Goal: Task Accomplishment & Management: Use online tool/utility

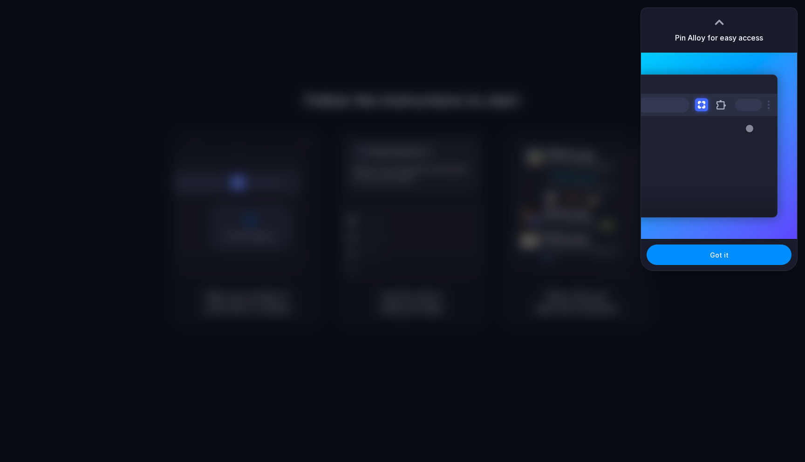
click at [716, 22] on div at bounding box center [719, 22] width 14 height 14
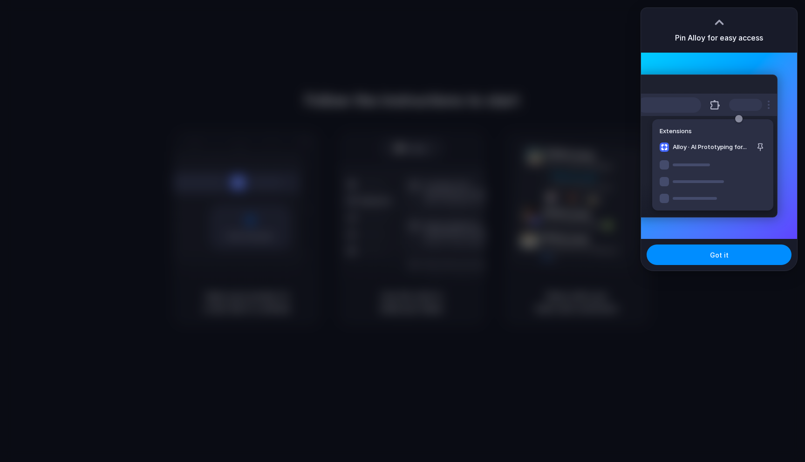
click at [761, 63] on div "Extensions Alloy · AI Prototyping for..." at bounding box center [719, 146] width 156 height 186
click at [725, 255] on span "Got it" at bounding box center [719, 255] width 19 height 10
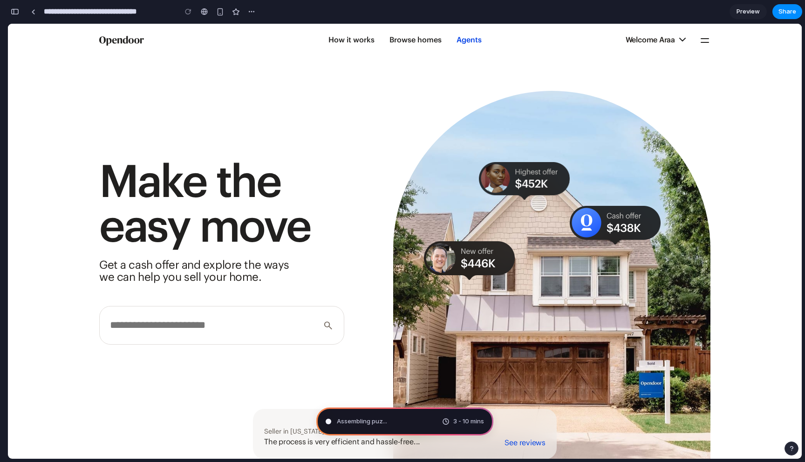
type input "**********"
click at [751, 13] on span "Preview" at bounding box center [747, 11] width 23 height 9
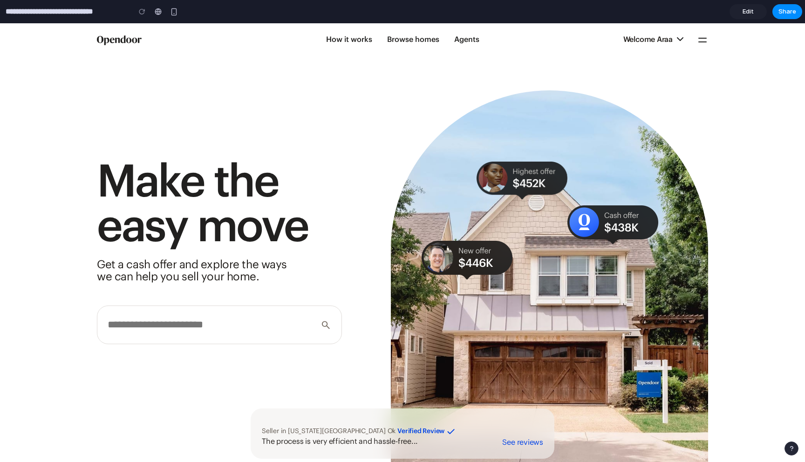
click at [751, 13] on span "Edit" at bounding box center [747, 11] width 11 height 9
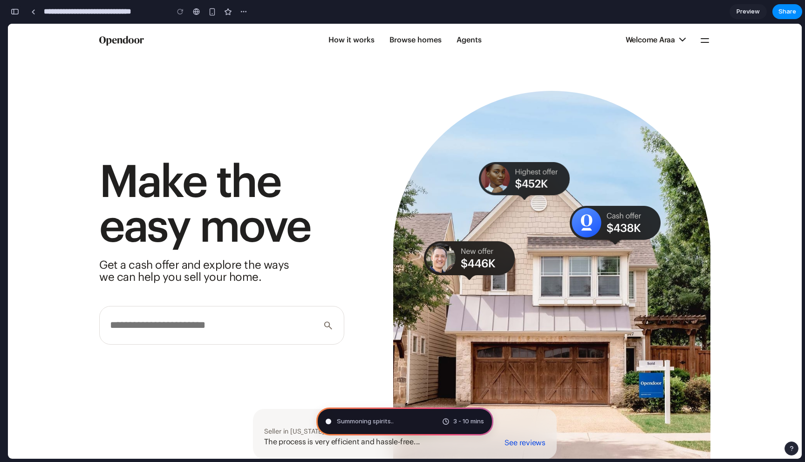
click at [14, 10] on div "button" at bounding box center [15, 11] width 8 height 7
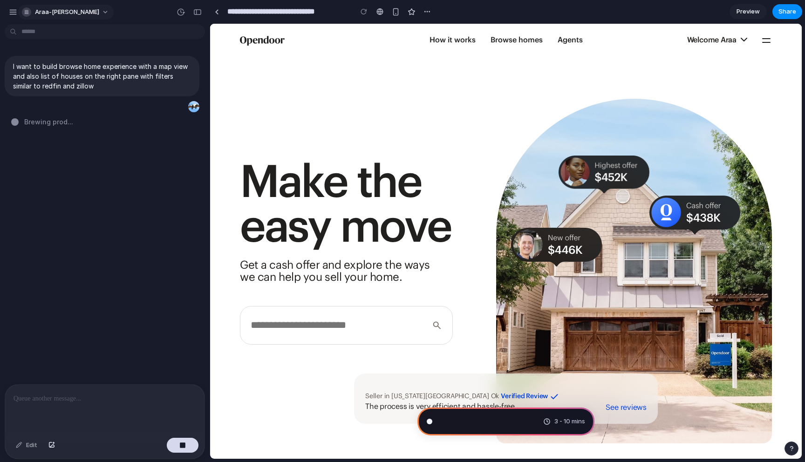
click at [54, 8] on span "araa-[PERSON_NAME]" at bounding box center [67, 11] width 64 height 9
click at [14, 13] on div "button" at bounding box center [13, 12] width 8 height 8
click at [140, 10] on div "araa-[PERSON_NAME]" at bounding box center [105, 11] width 210 height 22
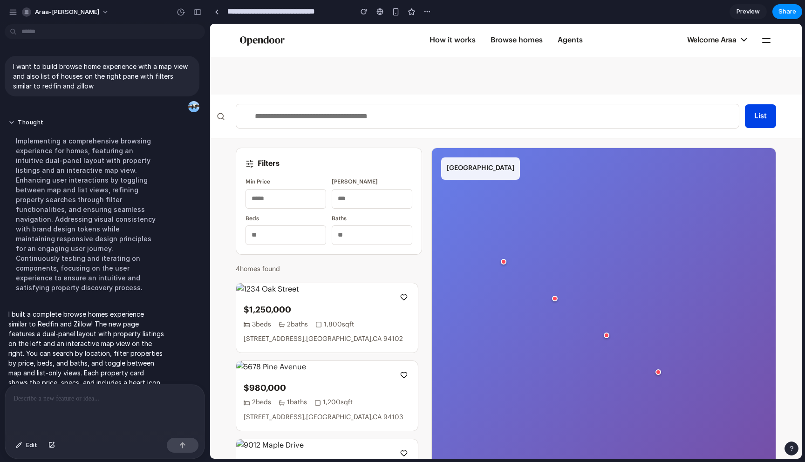
scroll to position [42, 0]
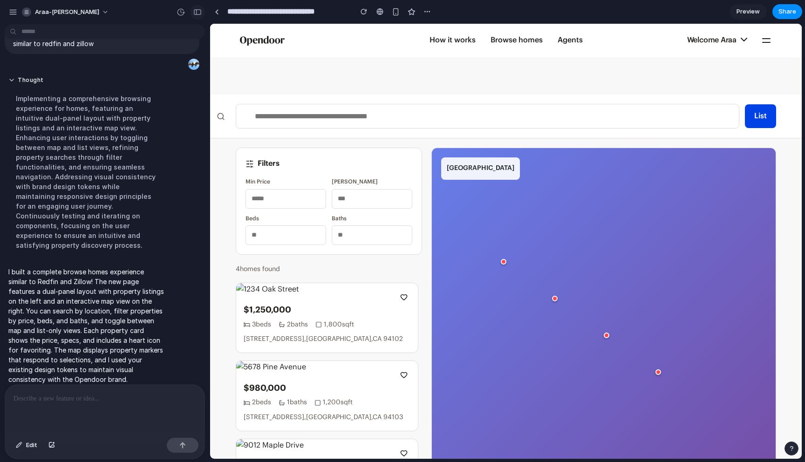
click at [193, 15] on button "button" at bounding box center [197, 12] width 15 height 15
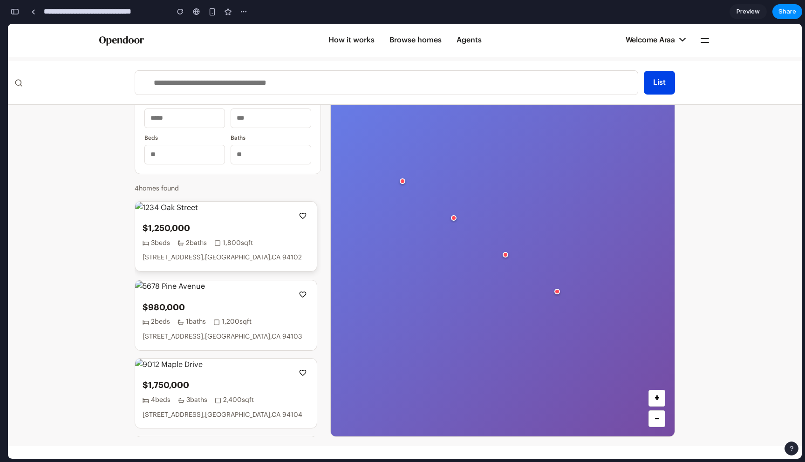
scroll to position [0, 0]
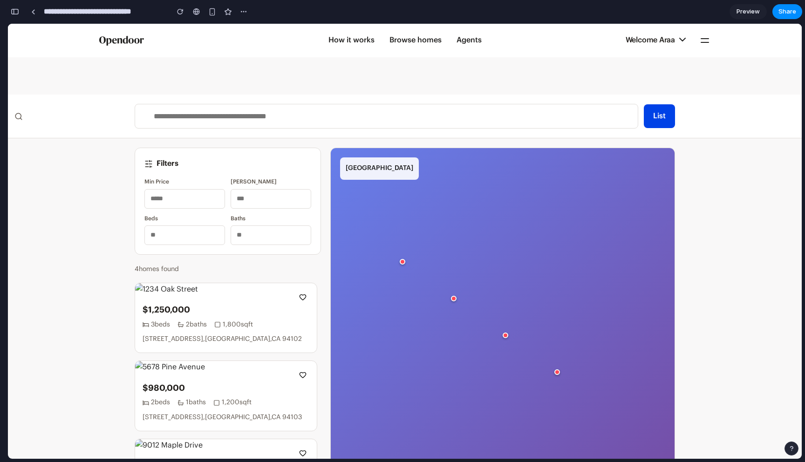
click at [179, 194] on input "text" at bounding box center [184, 199] width 81 height 20
click at [240, 199] on input "text" at bounding box center [270, 199] width 81 height 20
click at [200, 230] on input "text" at bounding box center [184, 235] width 81 height 20
click at [260, 236] on input "text" at bounding box center [270, 235] width 81 height 20
click at [230, 300] on div "$1,250,000 3 beds 2 baths 1,800 sqft [STREET_ADDRESS]" at bounding box center [226, 323] width 182 height 57
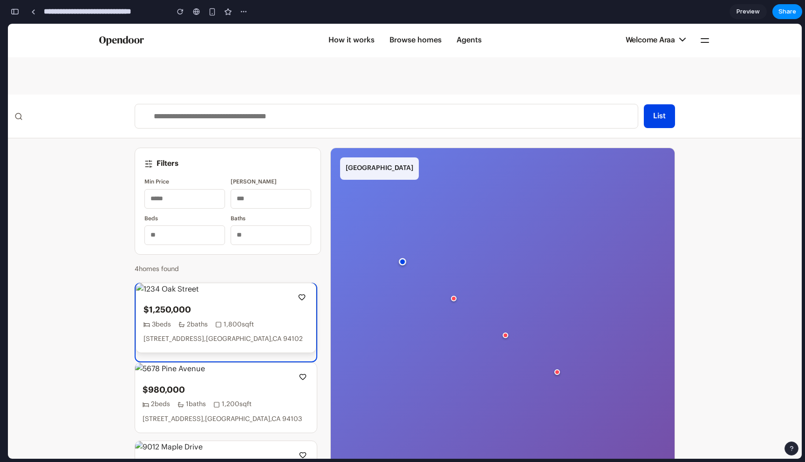
click at [230, 300] on div "$1,250,000 3 beds 2 baths 1,800 sqft [STREET_ADDRESS]" at bounding box center [226, 324] width 180 height 57
click at [99, 298] on main "List Filters Min Price Max Price Beds Baths 4 homes found $1,250,000 3 beds 2 b…" at bounding box center [404, 291] width 793 height 469
click at [334, 256] on div "[GEOGRAPHIC_DATA] Area + −" at bounding box center [503, 332] width 344 height 369
click at [19, 119] on div "List" at bounding box center [404, 117] width 793 height 44
click at [359, 44] on link "How it works" at bounding box center [351, 41] width 61 height 34
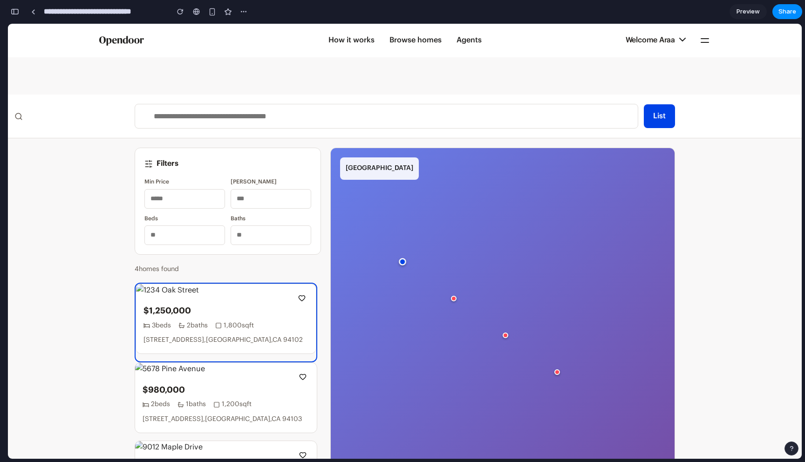
click at [418, 41] on link "Browse homes" at bounding box center [415, 41] width 67 height 34
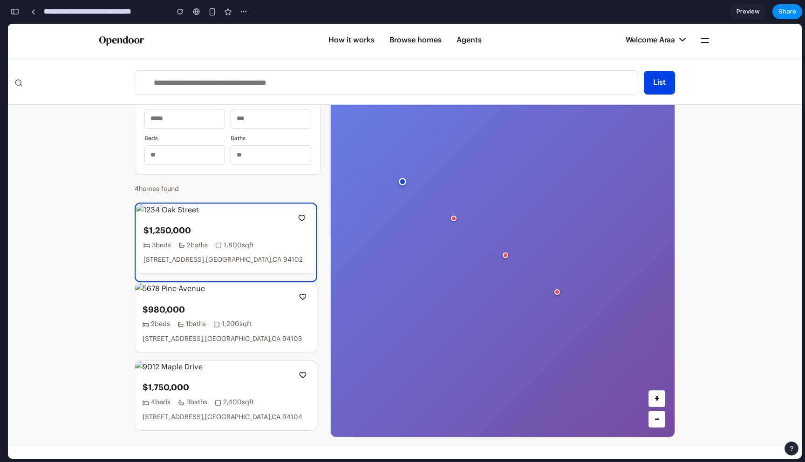
scroll to position [81, 0]
click at [213, 17] on button "button" at bounding box center [212, 12] width 14 height 14
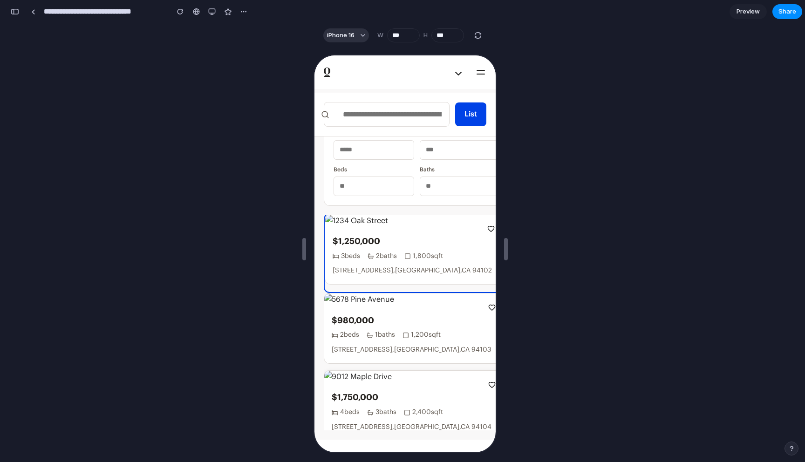
scroll to position [0, 0]
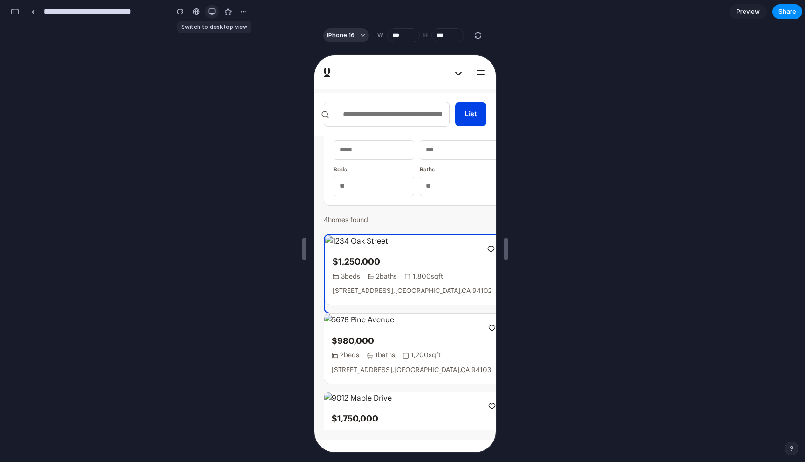
click at [209, 10] on div "button" at bounding box center [211, 11] width 7 height 7
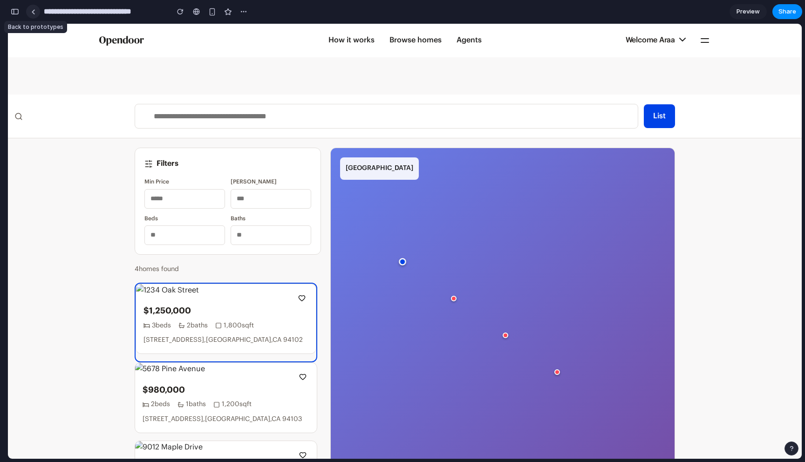
click at [37, 12] on link at bounding box center [33, 12] width 14 height 14
